Goal: Navigation & Orientation: Find specific page/section

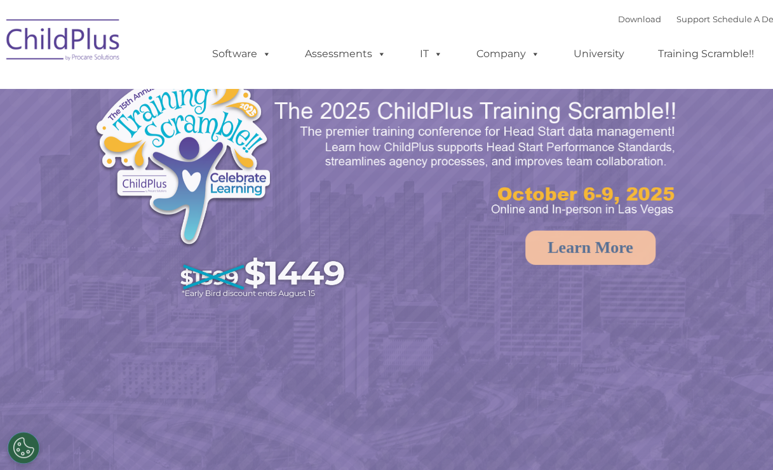
select select "MEDIUM"
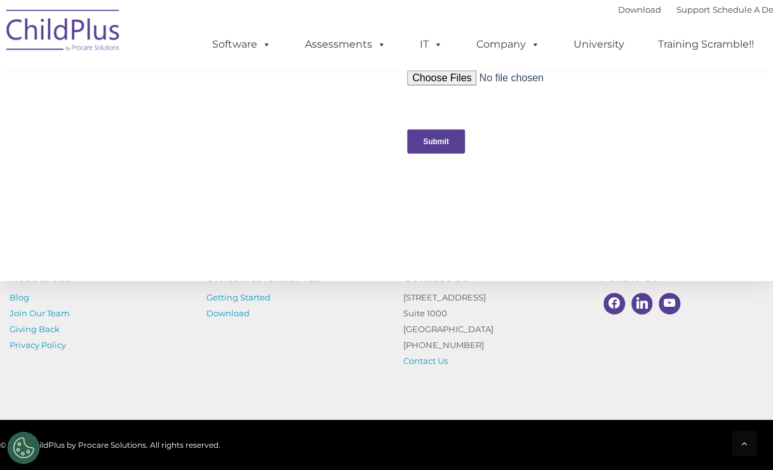
scroll to position [1353, 0]
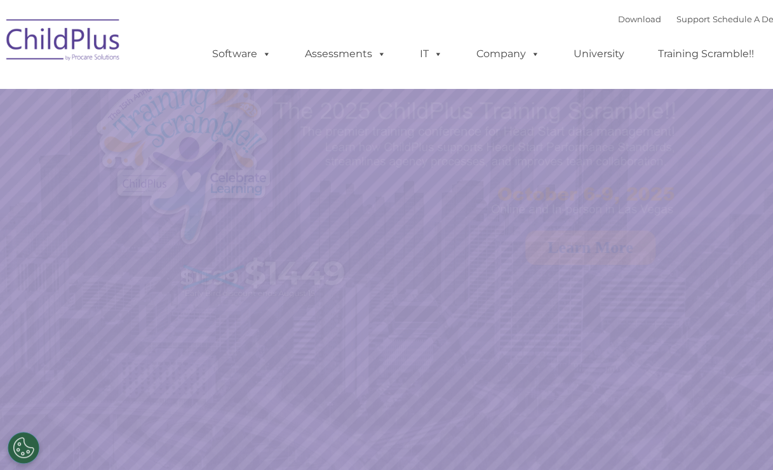
select select "MEDIUM"
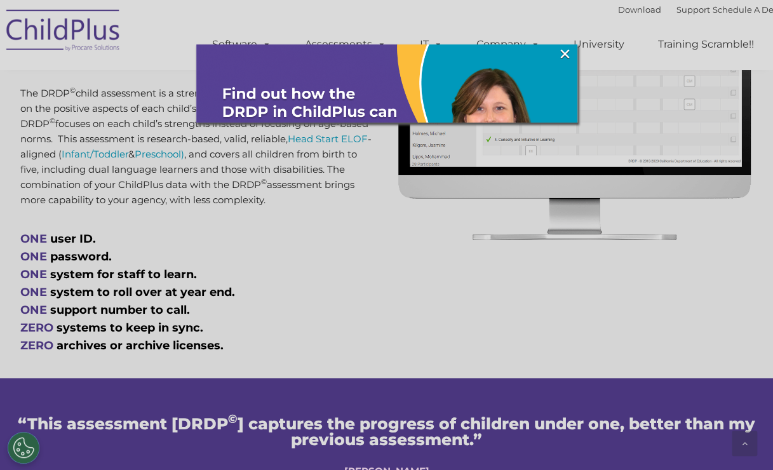
scroll to position [628, 0]
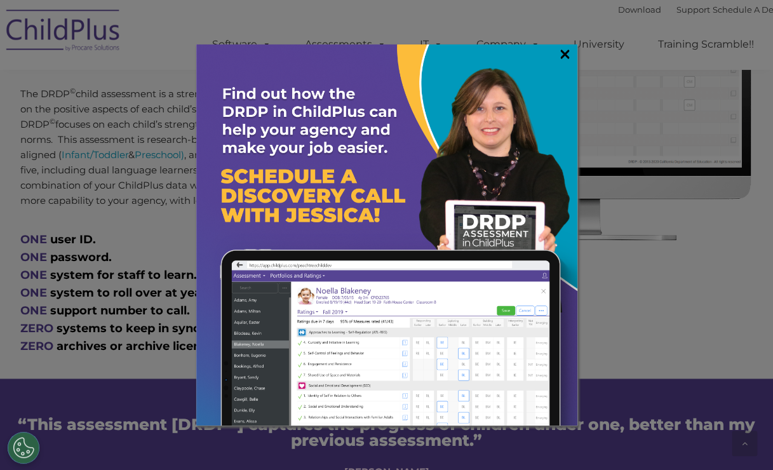
click at [567, 52] on link "×" at bounding box center [565, 54] width 15 height 13
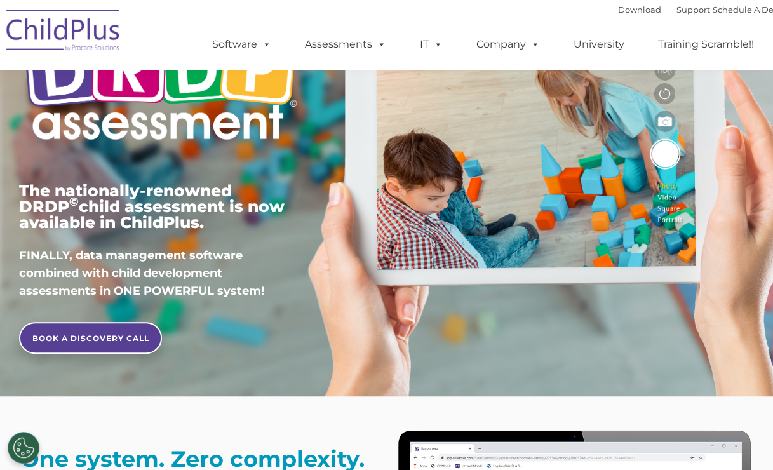
scroll to position [141, 0]
